Goal: Navigation & Orientation: Find specific page/section

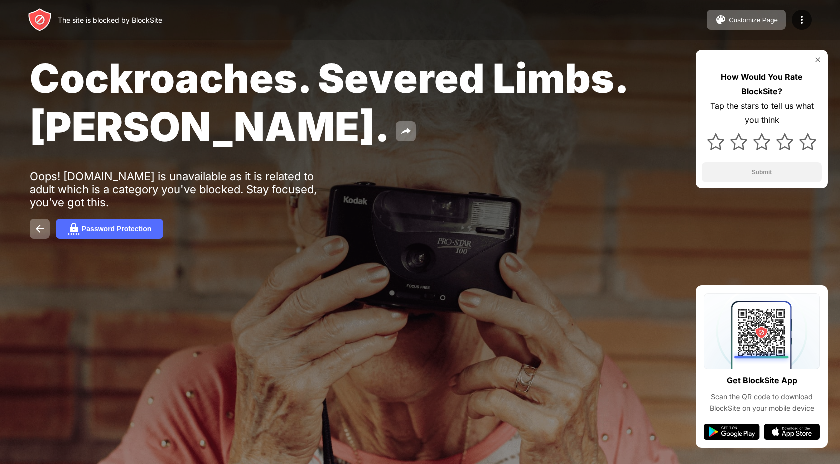
click at [318, 77] on span "Cockroaches. Severed Limbs. [PERSON_NAME]." at bounding box center [328, 102] width 597 height 97
drag, startPoint x: 318, startPoint y: 77, endPoint x: 192, endPoint y: 108, distance: 130.4
click at [192, 108] on span "Cockroaches. Severed Limbs. [PERSON_NAME]." at bounding box center [328, 102] width 597 height 97
click at [400, 133] on img at bounding box center [406, 132] width 12 height 12
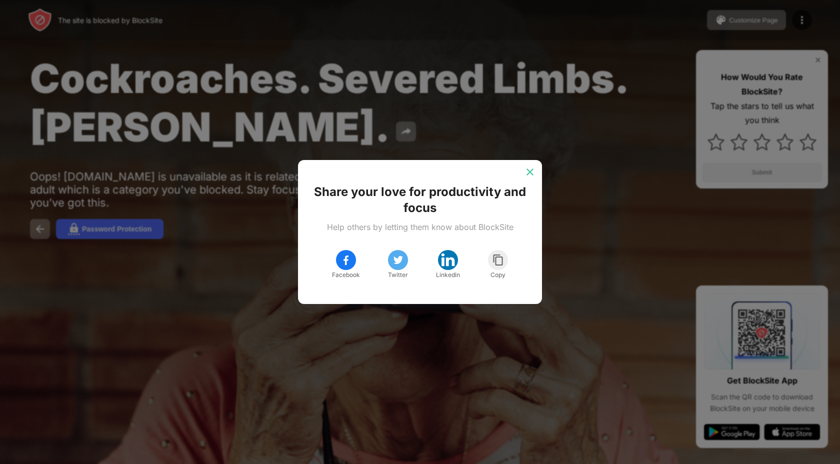
click at [527, 174] on img at bounding box center [530, 172] width 10 height 10
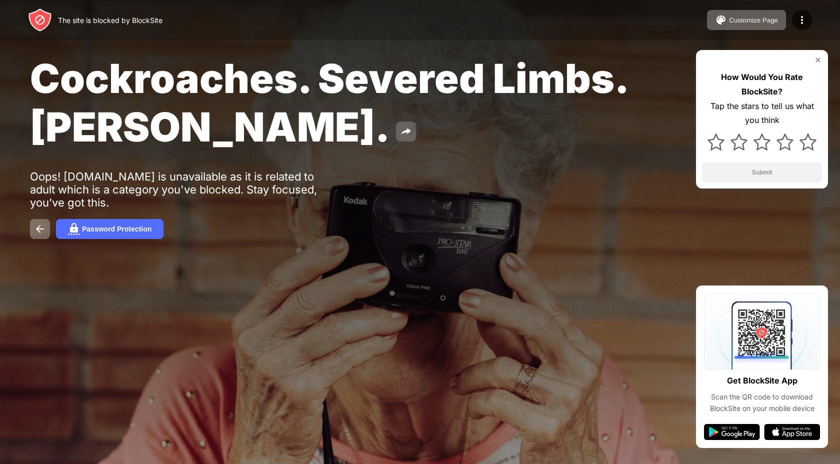
drag, startPoint x: 37, startPoint y: 82, endPoint x: 360, endPoint y: 123, distance: 325.6
click at [361, 123] on div "Cockroaches. Severed Limbs. [PERSON_NAME]." at bounding box center [342, 102] width 624 height 97
drag, startPoint x: 333, startPoint y: 127, endPoint x: 66, endPoint y: 109, distance: 267.6
click at [66, 109] on span "Cockroaches. Severed Limbs. [PERSON_NAME]." at bounding box center [328, 102] width 597 height 97
click at [117, 231] on div "Password Protection" at bounding box center [117, 229] width 70 height 8
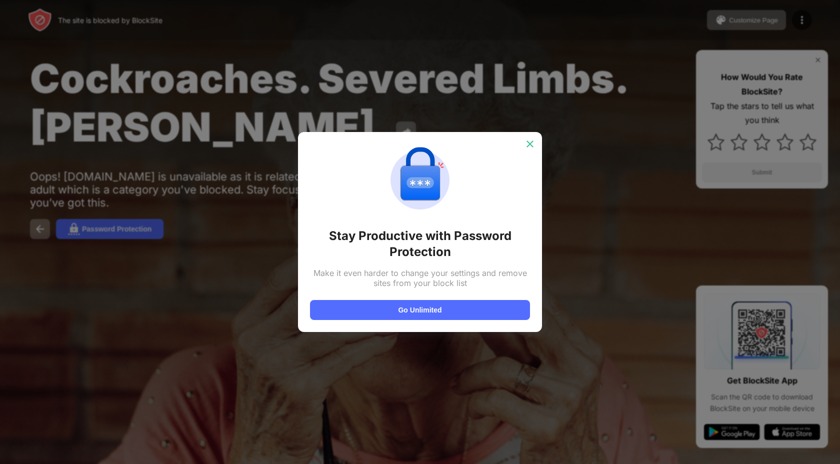
click at [525, 143] on img at bounding box center [530, 144] width 10 height 10
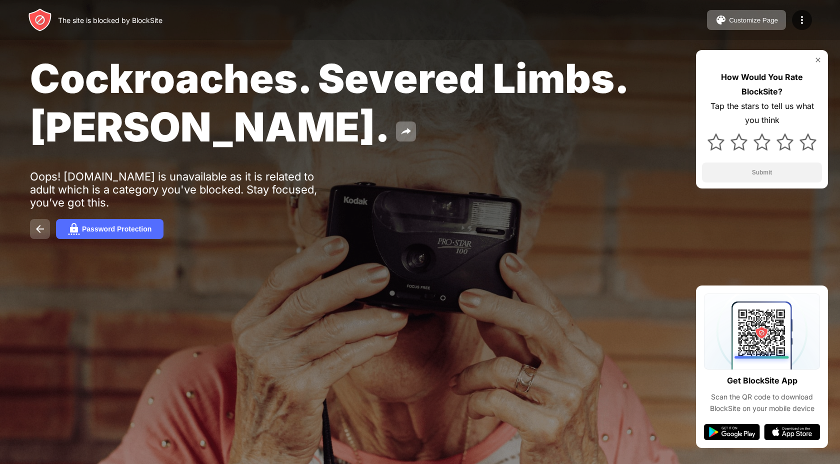
click at [36, 231] on img at bounding box center [40, 229] width 12 height 12
